Goal: Task Accomplishment & Management: Manage account settings

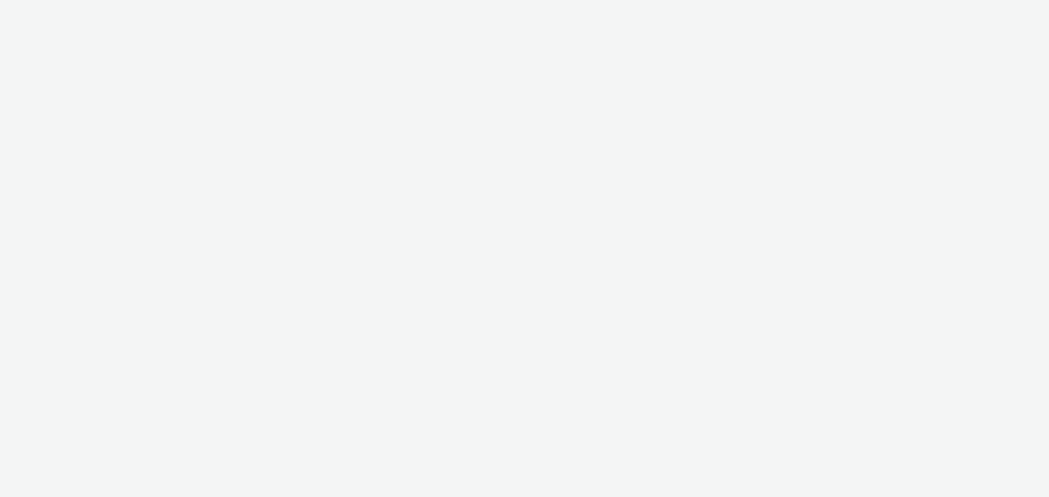
select select "72000950-a0a7-427d-a4e5-c6bc812fbb51"
select select "11a7df10-284f-415c-b52a-427acf4c31ae"
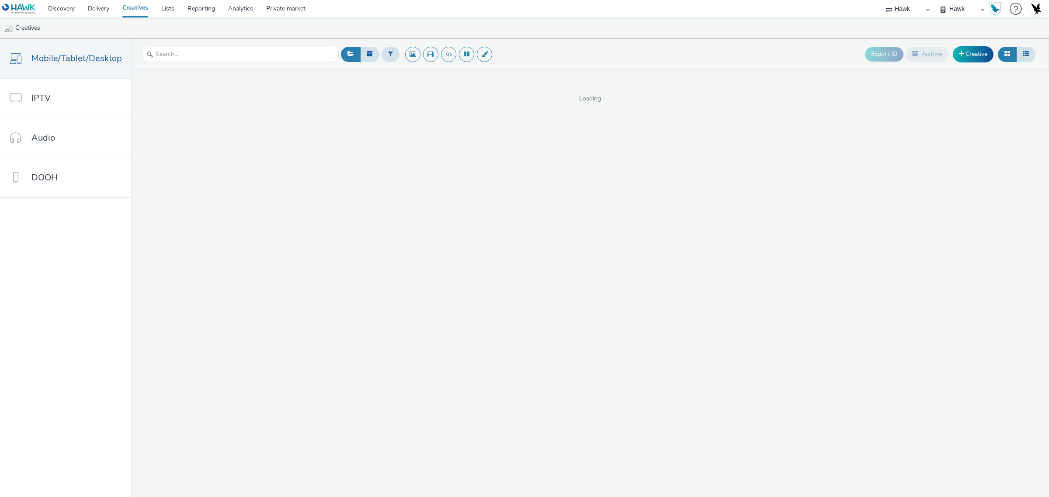
select select "11a7df10-284f-415c-b52a-427acf4c31ae"
